Goal: Information Seeking & Learning: Learn about a topic

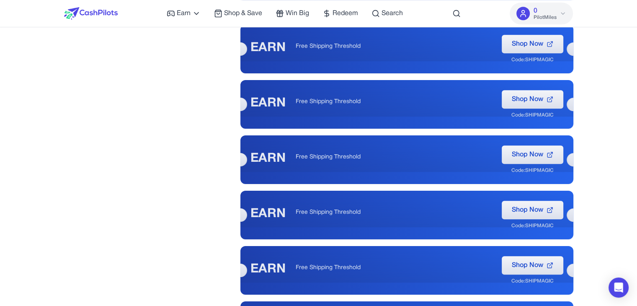
scroll to position [624, 0]
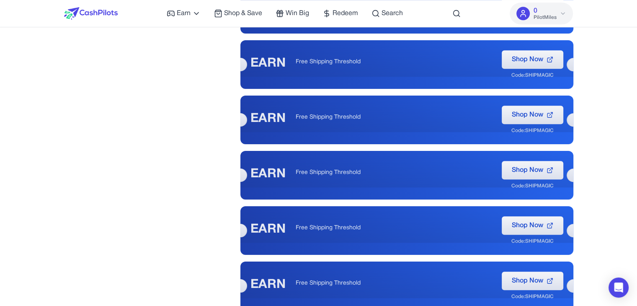
drag, startPoint x: 640, startPoint y: 109, endPoint x: 193, endPoint y: 146, distance: 448.8
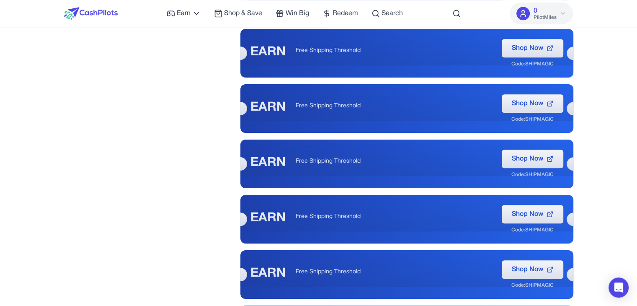
scroll to position [666, 0]
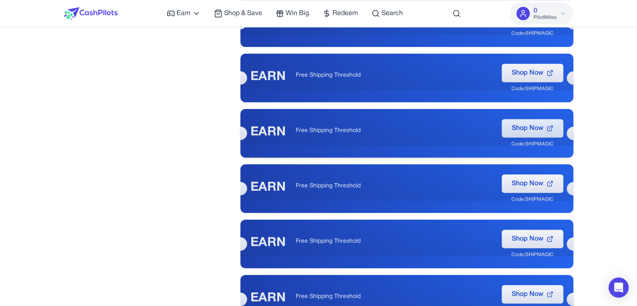
click at [539, 130] on span "Shop Now" at bounding box center [527, 128] width 31 height 10
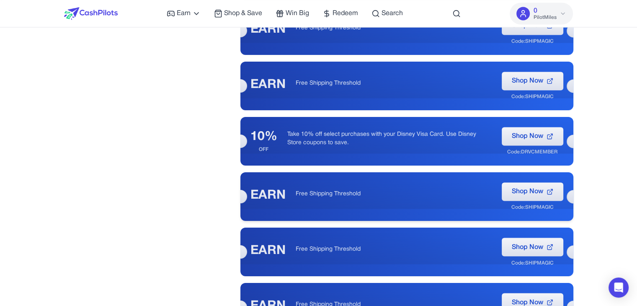
scroll to position [1382, 0]
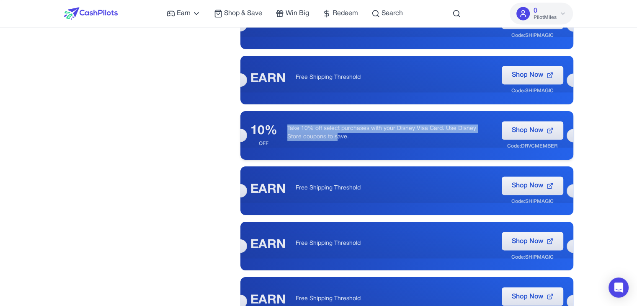
drag, startPoint x: 286, startPoint y: 127, endPoint x: 316, endPoint y: 132, distance: 30.2
click at [318, 133] on div "10% OFF Take 10% off select purchases with your Disney Visa Card. Use Disney St…" at bounding box center [406, 135] width 333 height 49
click at [302, 127] on p "Take 10% off select purchases with your Disney Visa Card. Use Disney Store coup…" at bounding box center [389, 132] width 204 height 17
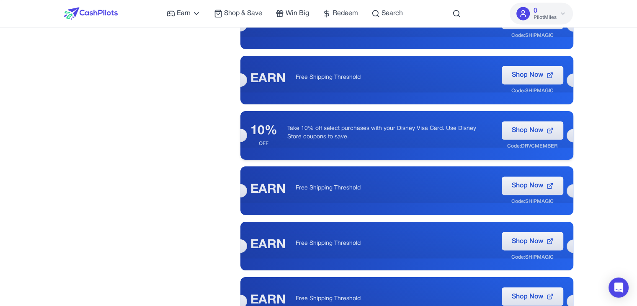
click at [302, 127] on p "Take 10% off select purchases with your Disney Visa Card. Use Disney Store coup…" at bounding box center [389, 132] width 204 height 17
click at [303, 127] on p "Take 10% off select purchases with your Disney Visa Card. Use Disney Store coup…" at bounding box center [389, 132] width 204 height 17
click at [339, 128] on p "Take 10% off select purchases with your Disney Visa Card. Use Disney Store coup…" at bounding box center [389, 132] width 204 height 17
drag, startPoint x: 362, startPoint y: 128, endPoint x: 299, endPoint y: 131, distance: 63.3
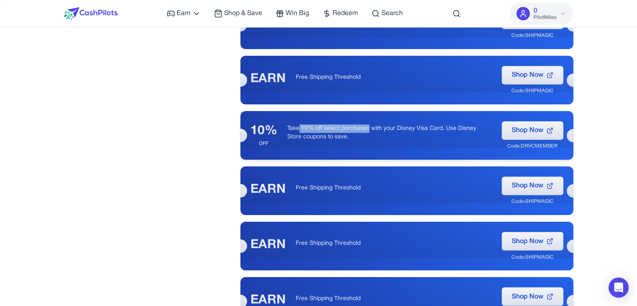
click at [299, 131] on p "Take 10% off select purchases with your Disney Visa Card. Use Disney Store coup…" at bounding box center [389, 132] width 204 height 17
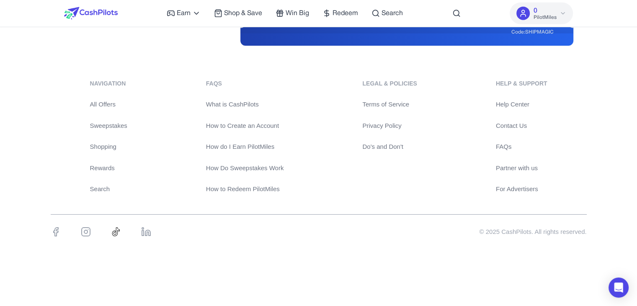
scroll to position [2106, 0]
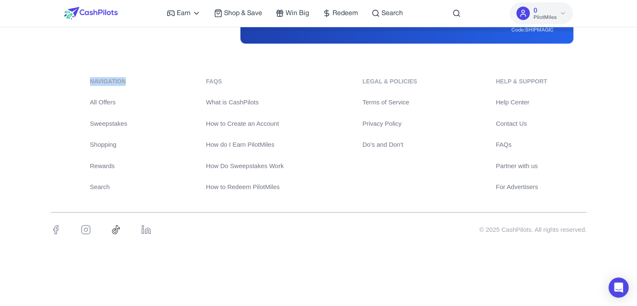
drag, startPoint x: 87, startPoint y: 77, endPoint x: 143, endPoint y: 84, distance: 56.5
click at [143, 84] on div "navigation All Offers Sweepstakes Shopping Rewards Search FAQs What is CashPilo…" at bounding box center [319, 134] width 536 height 115
copy div "navigation"
click at [134, 95] on div "navigation All Offers Sweepstakes Shopping Rewards Search FAQs What is CashPilo…" at bounding box center [319, 134] width 536 height 115
drag, startPoint x: 114, startPoint y: 79, endPoint x: 128, endPoint y: 189, distance: 110.7
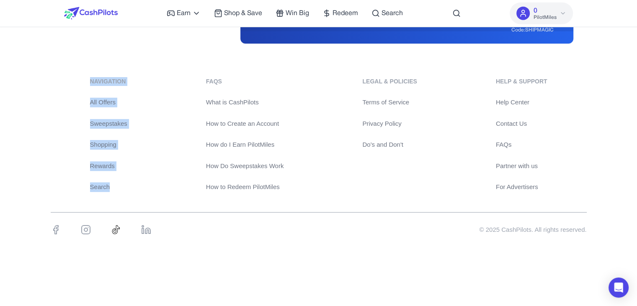
click at [128, 189] on div "navigation All Offers Sweepstakes Shopping Rewards Search FAQs What is CashPilo…" at bounding box center [319, 134] width 536 height 115
copy div "navigation All Offers Sweepstakes Shopping Rewards Search"
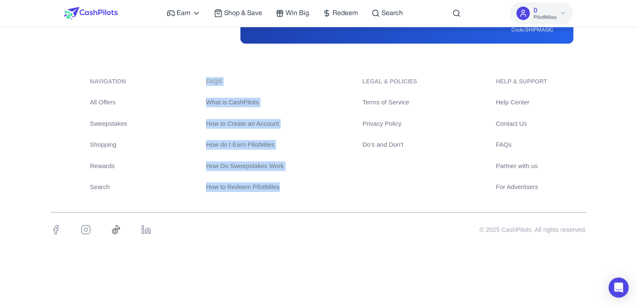
drag, startPoint x: 208, startPoint y: 79, endPoint x: 289, endPoint y: 188, distance: 135.4
click at [289, 188] on div "navigation All Offers Sweepstakes Shopping Rewards Search FAQs What is CashPilo…" at bounding box center [319, 134] width 536 height 115
copy div "FAQs What is CashPilots How to Create an Account How do I Earn PilotMiles How D…"
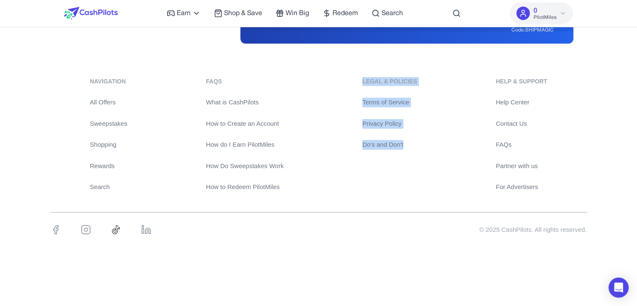
drag, startPoint x: 364, startPoint y: 80, endPoint x: 420, endPoint y: 156, distance: 94.7
click at [420, 156] on div "navigation All Offers Sweepstakes Shopping Rewards Search FAQs What is CashPilo…" at bounding box center [319, 134] width 536 height 115
copy div "Legal & Policies Terms of Service Privacy Policy Do's and Don't"
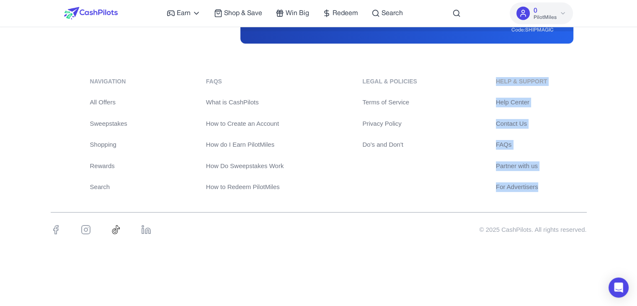
drag, startPoint x: 503, startPoint y: 81, endPoint x: 557, endPoint y: 186, distance: 118.8
click at [557, 186] on div "navigation All Offers Sweepstakes Shopping Rewards Search FAQs What is CashPilo…" at bounding box center [319, 134] width 536 height 115
copy div "Help & Support Help Center Contact Us FAQs Partner with us For Advertisers"
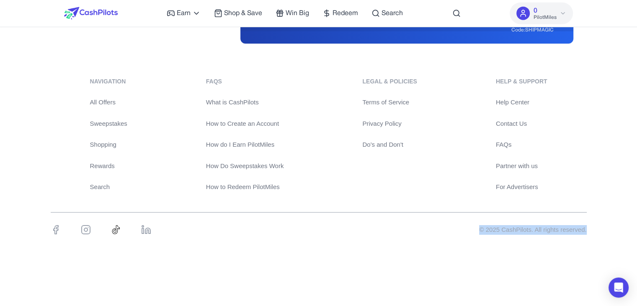
drag, startPoint x: 467, startPoint y: 227, endPoint x: 595, endPoint y: 231, distance: 127.4
click at [595, 231] on div "navigation All Offers Sweepstakes Shopping Rewards Search FAQs What is CashPilo…" at bounding box center [318, 160] width 637 height 207
copy div "© 2025 CashPilots. All rights reserved."
